Goal: Task Accomplishment & Management: Use online tool/utility

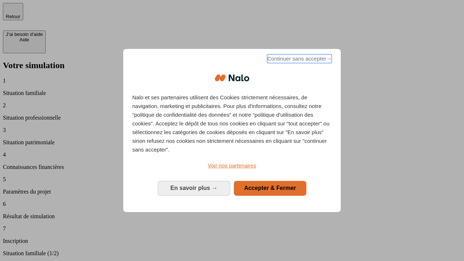
click at [299, 60] on span "Continuer sans accepter →" at bounding box center [299, 58] width 65 height 9
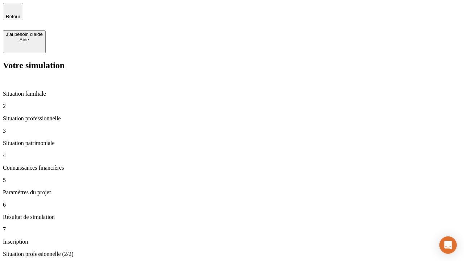
type input "70 000"
type input "1 000"
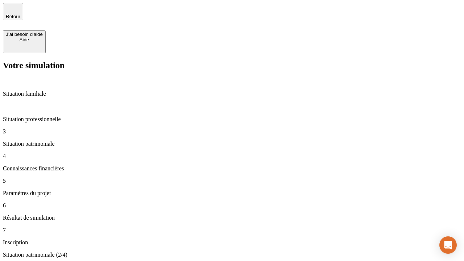
type input "800"
type input "6"
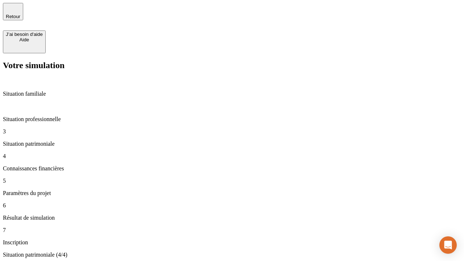
type input "400"
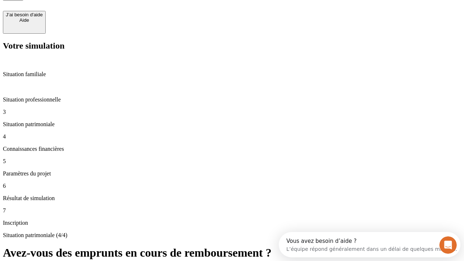
type input "3"
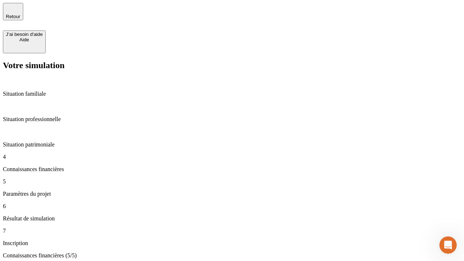
type input "35"
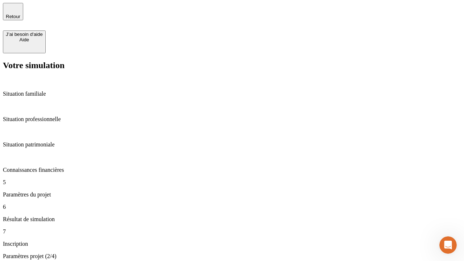
type input "500"
type input "640"
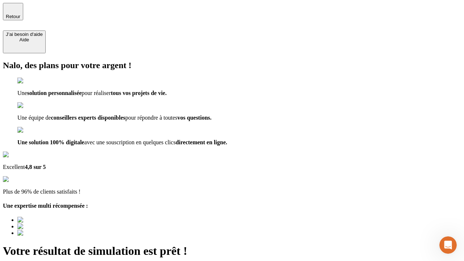
type input "[EMAIL_ADDRESS][DOMAIN_NAME]"
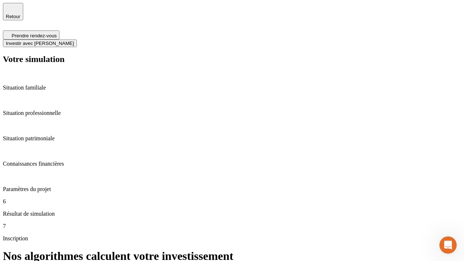
scroll to position [3, 0]
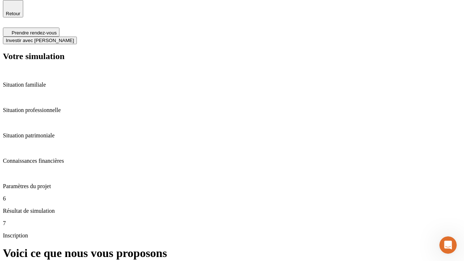
click at [74, 38] on span "Investir avec [PERSON_NAME]" at bounding box center [40, 40] width 68 height 5
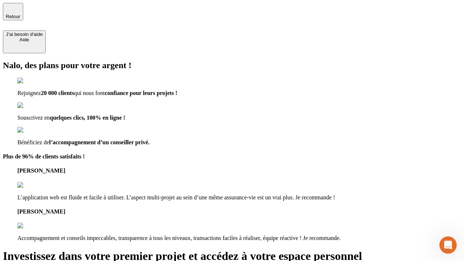
type input "[PERSON_NAME][EMAIL_ADDRESS][DOMAIN_NAME]"
